Goal: Check status: Check status

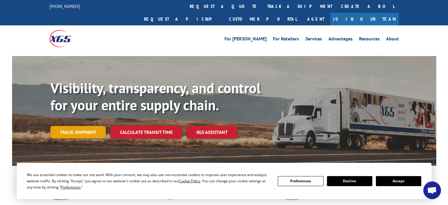
click at [87, 126] on link "Track shipment" at bounding box center [77, 132] width 55 height 12
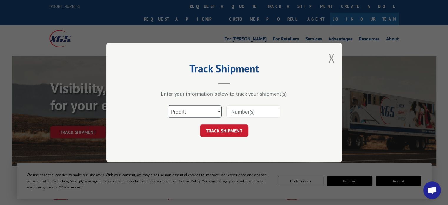
click at [217, 111] on select "Select category... Probill BOL PO" at bounding box center [195, 111] width 54 height 12
select select "bol"
click at [168, 105] on select "Select category... Probill BOL PO" at bounding box center [195, 111] width 54 height 12
click at [243, 110] on input at bounding box center [253, 111] width 54 height 12
paste input "CP-029143.A"
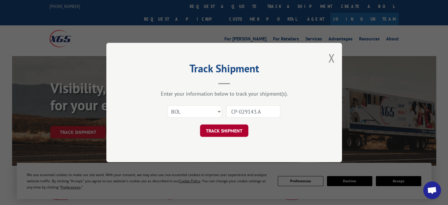
type input "CP-029143.A"
click at [223, 131] on button "TRACK SHIPMENT" at bounding box center [224, 130] width 48 height 12
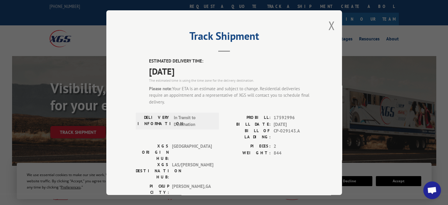
click at [164, 69] on span "[DATE]" at bounding box center [230, 70] width 163 height 13
click at [149, 60] on label "ESTIMATED DELIVERY TIME:" at bounding box center [230, 61] width 163 height 7
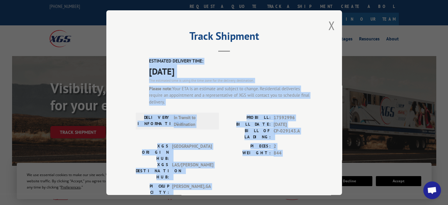
drag, startPoint x: 147, startPoint y: 60, endPoint x: 266, endPoint y: 169, distance: 162.1
click at [268, 170] on div "ESTIMATED DELIVERY TIME: [DATE] The estimated time is using the time zone for t…" at bounding box center [224, 177] width 177 height 239
copy div "ESTIMATED DELIVERY TIME: [DATE] The estimated time is using the time zone for t…"
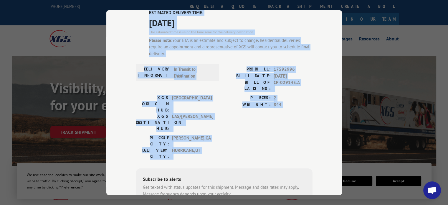
scroll to position [59, 0]
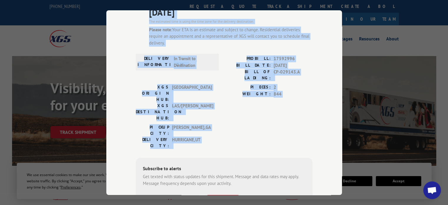
copy div "ESTIMATED DELIVERY TIME: [DATE] The estimated time is using the time zone for t…"
